Goal: Information Seeking & Learning: Learn about a topic

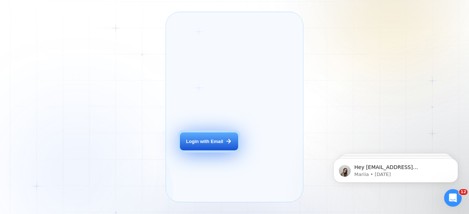
click at [211, 145] on div "Login with Email" at bounding box center [204, 142] width 37 height 7
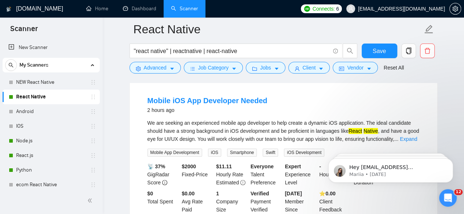
scroll to position [73, 0]
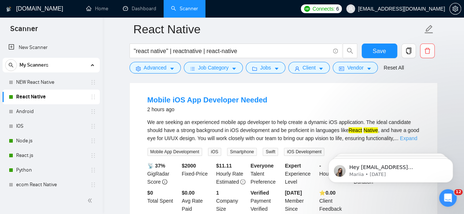
click at [412, 139] on link "Expand" at bounding box center [408, 139] width 17 height 6
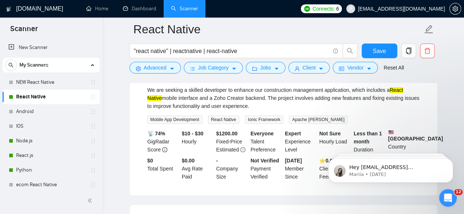
scroll to position [293, 0]
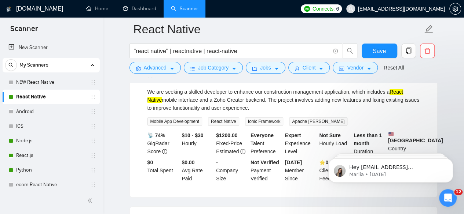
click at [290, 112] on div "We are seeking a skilled developer to enhance our construction management appli…" at bounding box center [283, 100] width 272 height 24
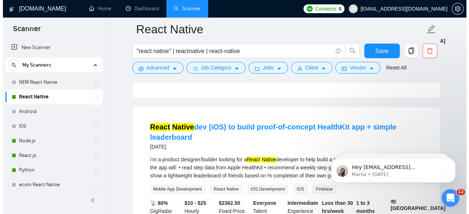
scroll to position [411, 0]
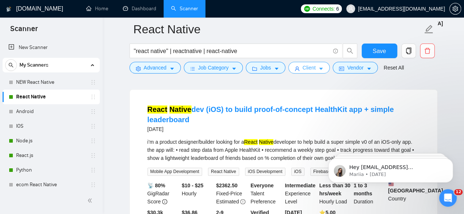
click at [319, 69] on icon "caret-down" at bounding box center [321, 69] width 4 height 2
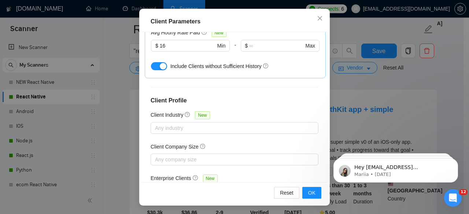
scroll to position [0, 0]
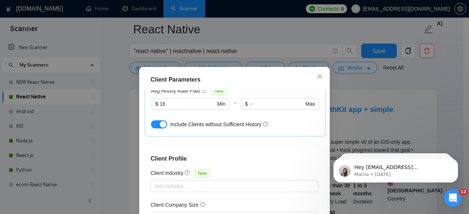
click at [449, 88] on div "Client Parameters Client Location Include Client Countries United States United…" at bounding box center [234, 107] width 469 height 214
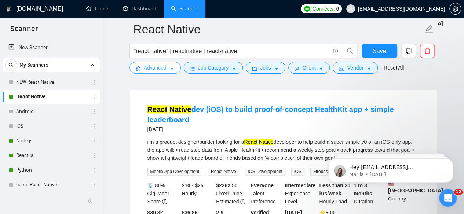
click at [173, 70] on icon "caret-down" at bounding box center [171, 68] width 5 height 5
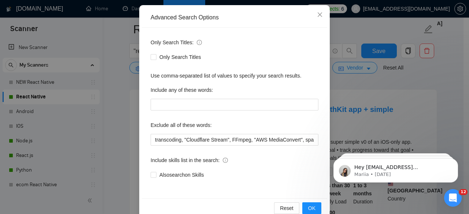
click at [405, 126] on div "Advanced Search Options Only Search Titles: Only Search Titles Use comma-separa…" at bounding box center [234, 107] width 469 height 214
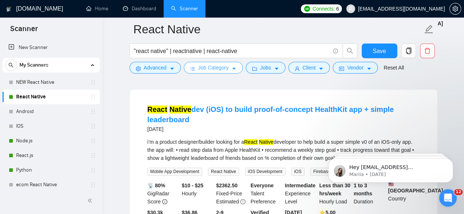
click at [235, 67] on button "Job Category" at bounding box center [213, 68] width 59 height 12
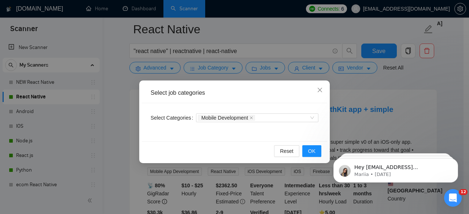
click at [279, 67] on div "Select job categories Select Categories Mobile Development Reset OK" at bounding box center [234, 107] width 469 height 214
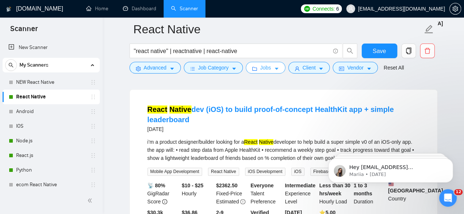
click at [279, 67] on button "Jobs" at bounding box center [266, 68] width 40 height 12
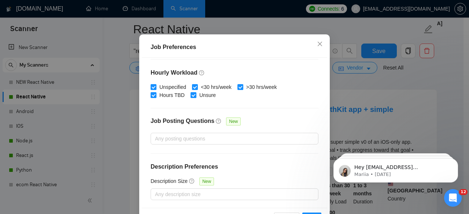
scroll to position [36, 0]
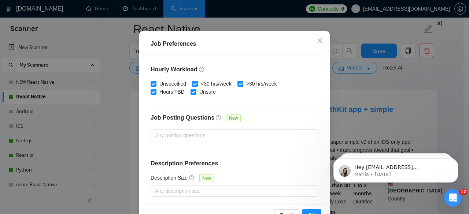
click at [455, 84] on div "Job Preferences Budget Project Type All Fixed Price Hourly Rate Fixed Price Bud…" at bounding box center [234, 107] width 469 height 214
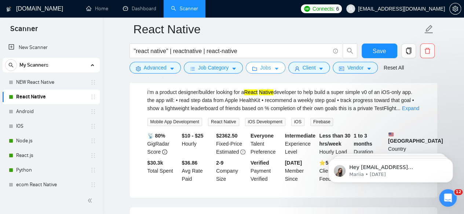
scroll to position [472, 0]
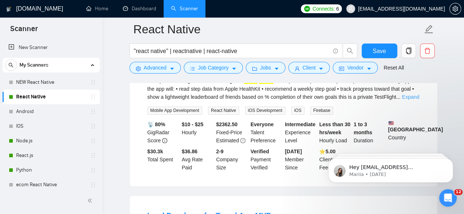
click at [410, 100] on link "Expand" at bounding box center [410, 97] width 17 height 6
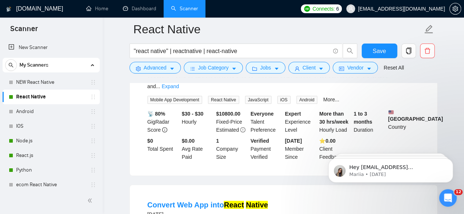
scroll to position [1146, 0]
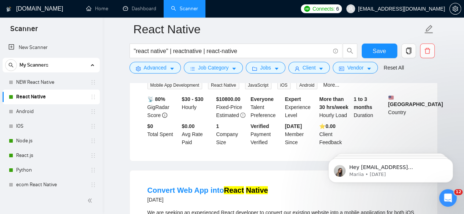
click at [179, 75] on link "Expand" at bounding box center [170, 72] width 17 height 6
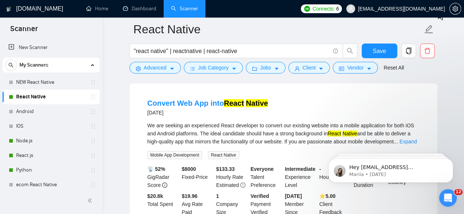
scroll to position [1352, 0]
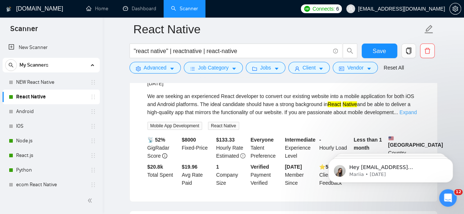
click at [411, 115] on link "Expand" at bounding box center [407, 113] width 17 height 6
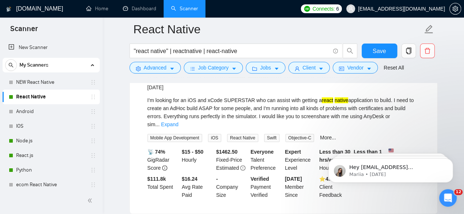
scroll to position [1528, 0]
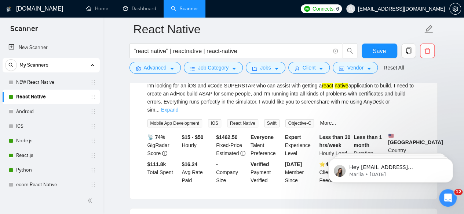
click at [178, 113] on link "Expand" at bounding box center [169, 110] width 17 height 6
click at [376, 114] on div "I'm looking for an iOS and xCode SUPERSTAR who can assist with getting a react …" at bounding box center [283, 98] width 272 height 32
copy div "AnyDesk"
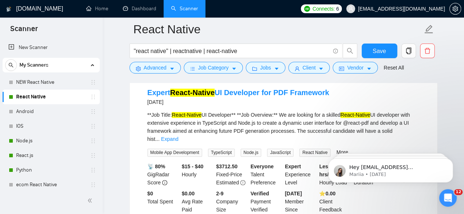
scroll to position [1836, 0]
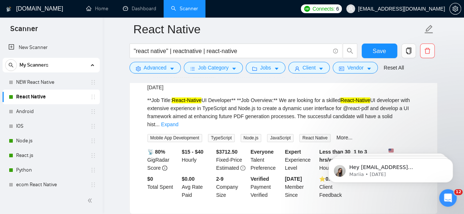
click at [408, 146] on body "Hey [EMAIL_ADDRESS][DOMAIN_NAME], Looks like your Upwork agency 3Brain Technola…" at bounding box center [390, 168] width 141 height 45
click at [400, 147] on body "Hey [EMAIL_ADDRESS][DOMAIN_NAME], Looks like your Upwork agency 3Brain Technola…" at bounding box center [390, 168] width 141 height 45
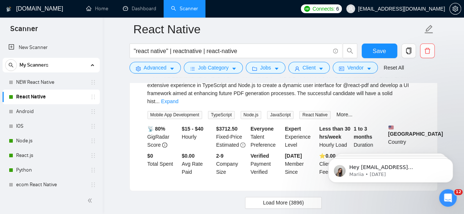
scroll to position [1880, 0]
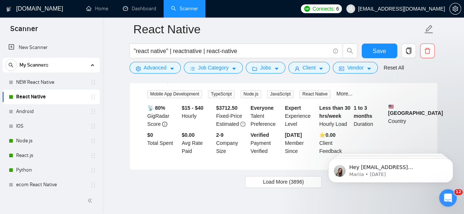
click at [178, 84] on link "Expand" at bounding box center [169, 81] width 17 height 6
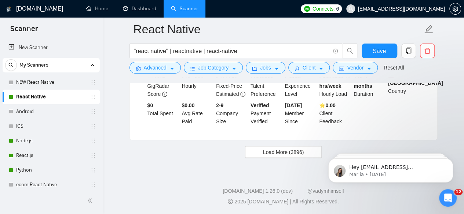
scroll to position [2016, 0]
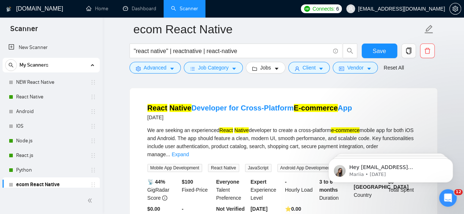
scroll to position [88, 0]
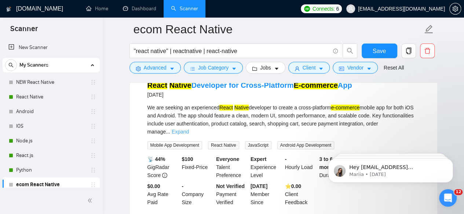
click at [189, 129] on link "Expand" at bounding box center [180, 132] width 17 height 6
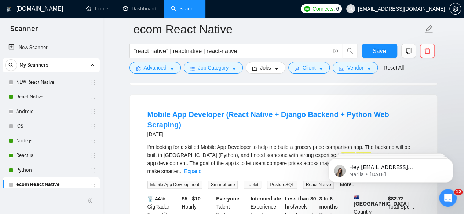
scroll to position [396, 0]
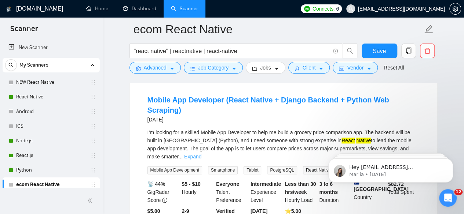
click at [201, 154] on link "Expand" at bounding box center [192, 157] width 17 height 6
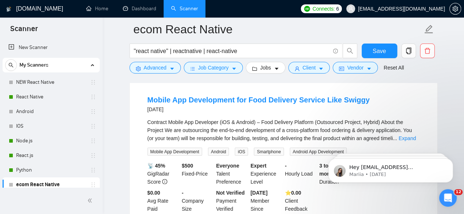
scroll to position [675, 0]
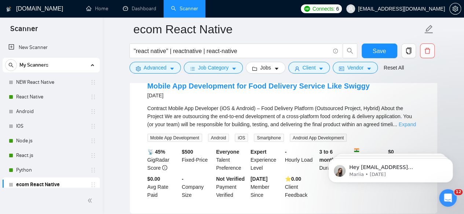
click at [403, 121] on link "Expand" at bounding box center [406, 124] width 17 height 6
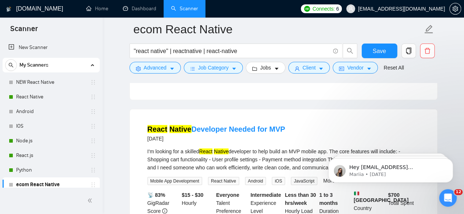
scroll to position [880, 0]
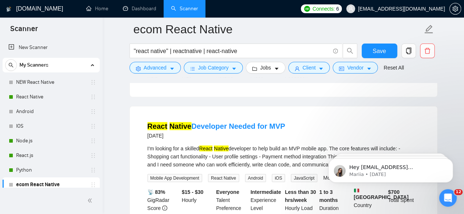
click at [404, 144] on html "Hey [EMAIL_ADDRESS][DOMAIN_NAME], Looks like your Upwork agency 3Brain Technola…" at bounding box center [390, 168] width 147 height 51
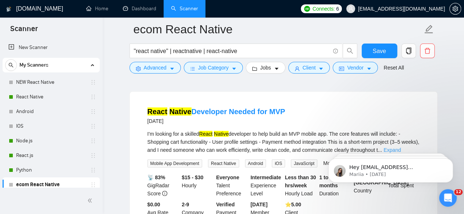
click at [400, 147] on link "Expand" at bounding box center [391, 150] width 17 height 6
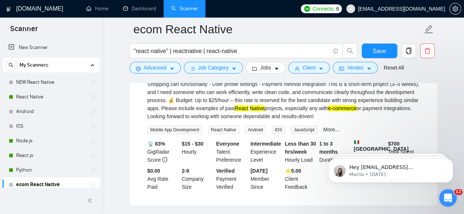
scroll to position [953, 0]
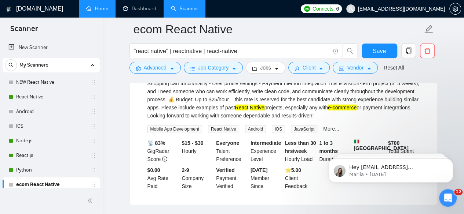
click at [89, 12] on link "Home" at bounding box center [97, 8] width 22 height 6
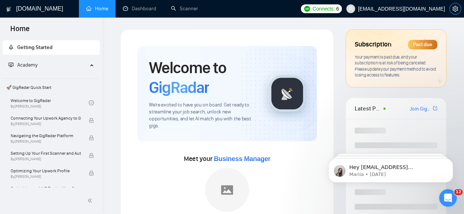
click at [456, 7] on icon "setting" at bounding box center [455, 9] width 6 height 6
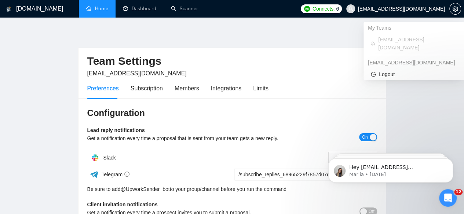
click at [441, 9] on span "[EMAIL_ADDRESS][DOMAIN_NAME]" at bounding box center [401, 9] width 87 height 0
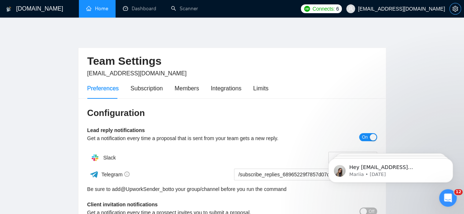
click at [451, 10] on span "setting" at bounding box center [454, 9] width 11 height 6
click at [146, 85] on div "Subscription" at bounding box center [147, 88] width 32 height 9
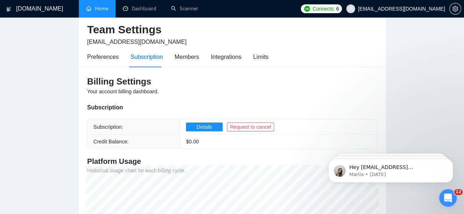
scroll to position [28, 0]
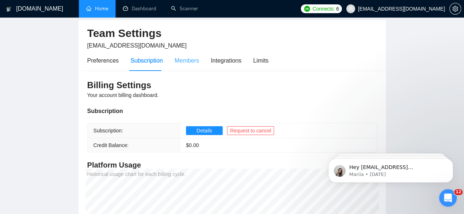
click at [187, 50] on div "Members" at bounding box center [187, 60] width 25 height 21
